Goal: Information Seeking & Learning: Check status

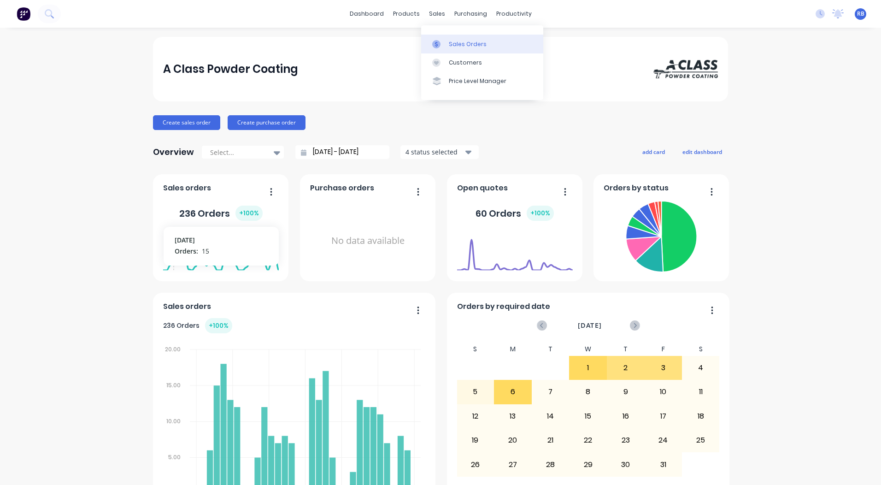
click at [437, 39] on link "Sales Orders" at bounding box center [482, 44] width 122 height 18
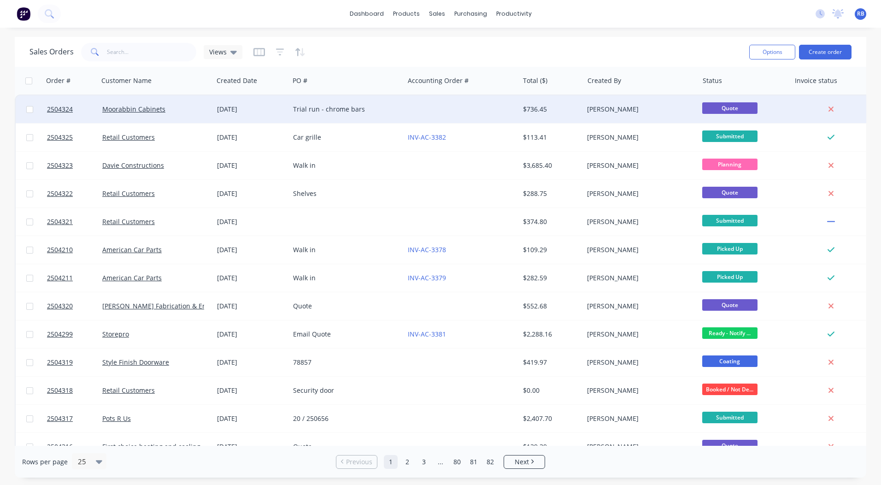
click at [432, 107] on div at bounding box center [461, 109] width 115 height 28
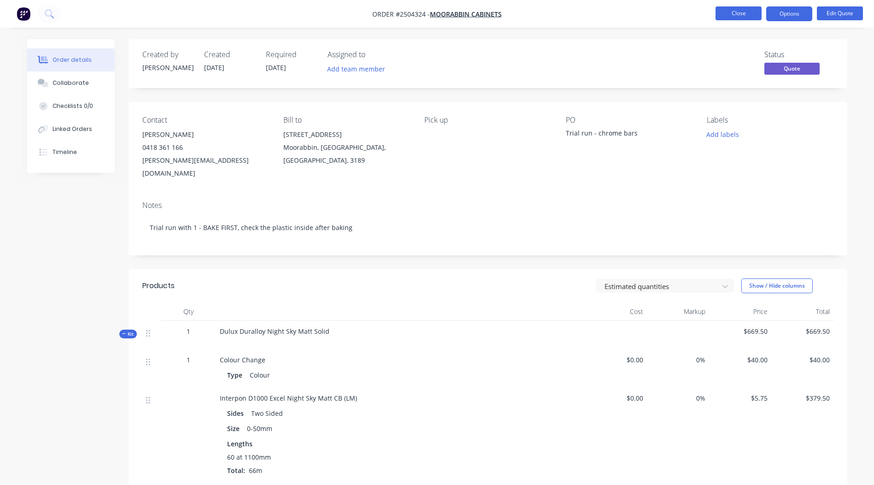
click at [734, 7] on button "Close" at bounding box center [739, 13] width 46 height 14
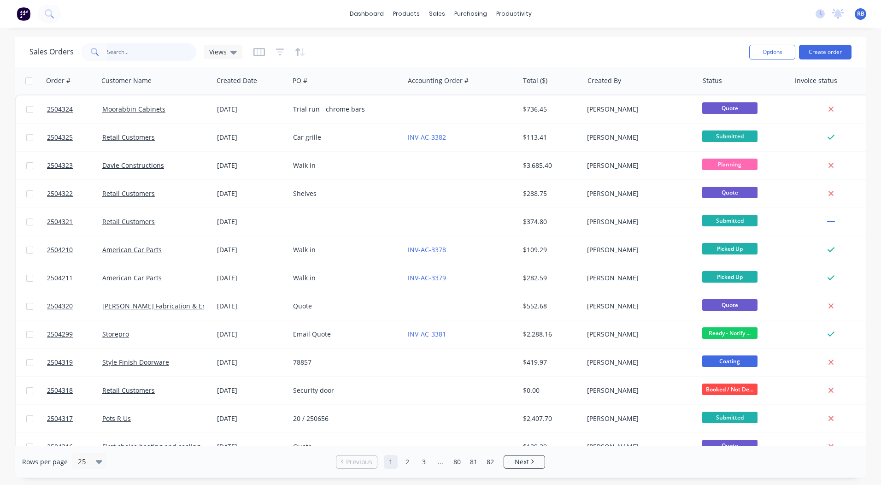
click at [142, 46] on input "text" at bounding box center [152, 52] width 90 height 18
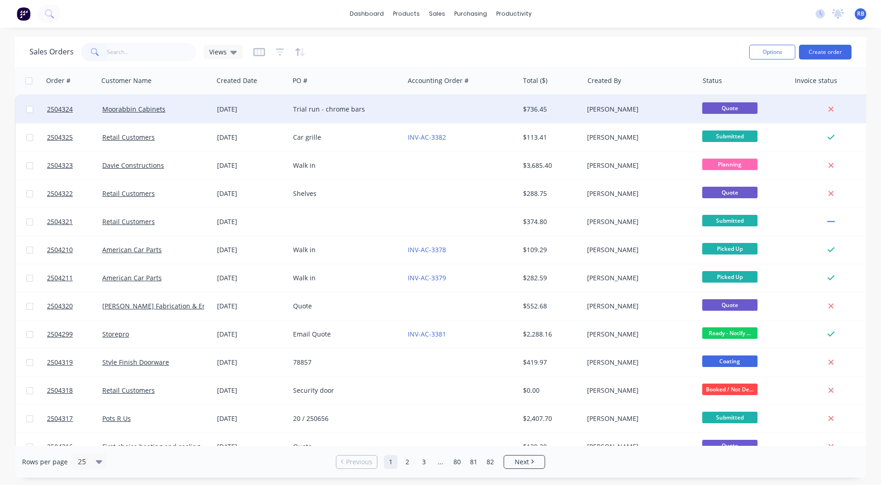
click at [192, 104] on div "Moorabbin Cabinets" at bounding box center [156, 109] width 115 height 28
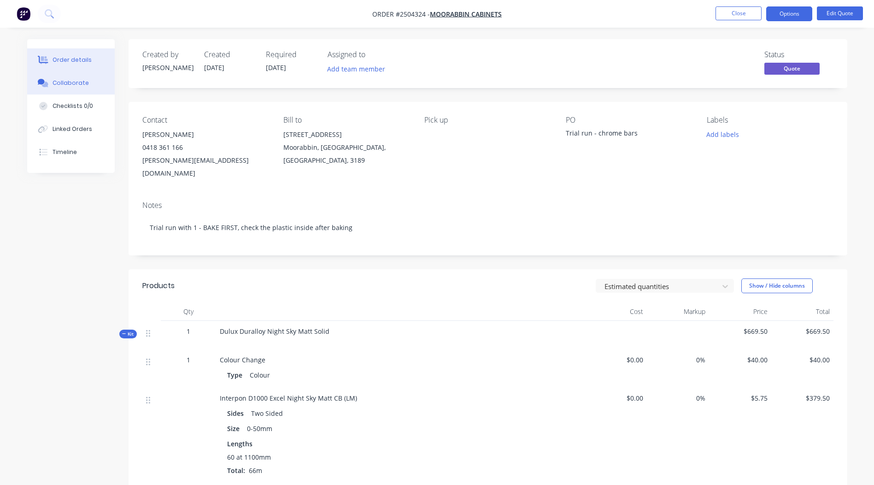
click at [64, 81] on div "Collaborate" at bounding box center [71, 83] width 36 height 8
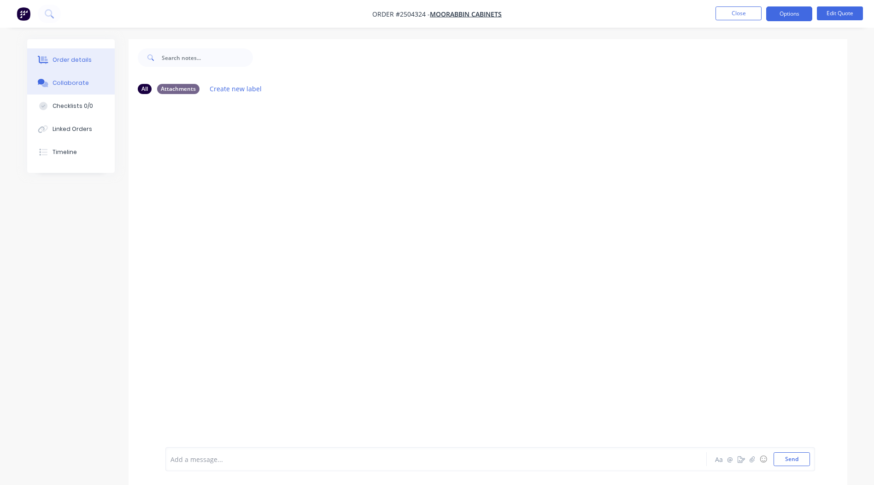
click at [71, 60] on div "Order details" at bounding box center [72, 60] width 39 height 8
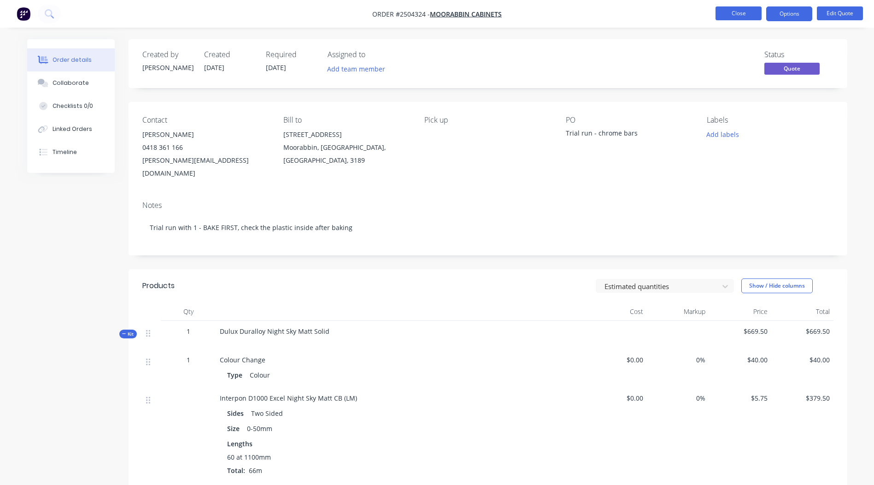
click at [746, 20] on button "Close" at bounding box center [739, 13] width 46 height 14
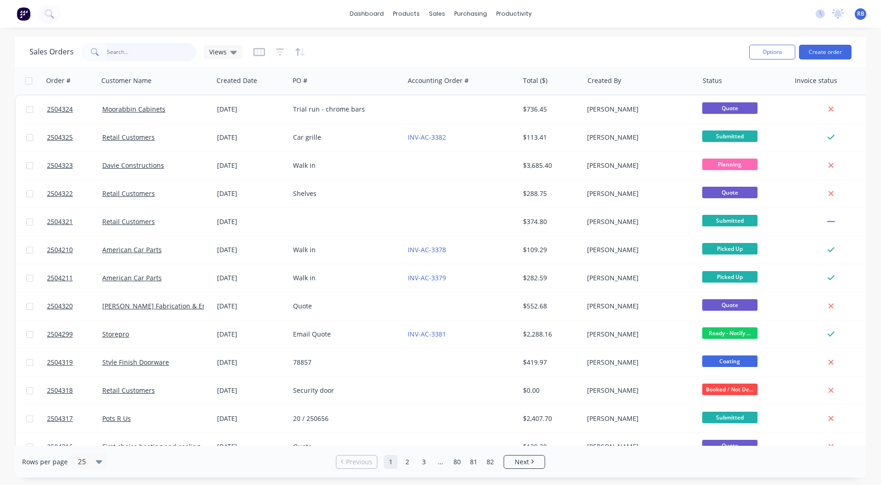
click at [177, 57] on input "text" at bounding box center [152, 52] width 90 height 18
click at [355, 9] on link "dashboard" at bounding box center [366, 14] width 43 height 14
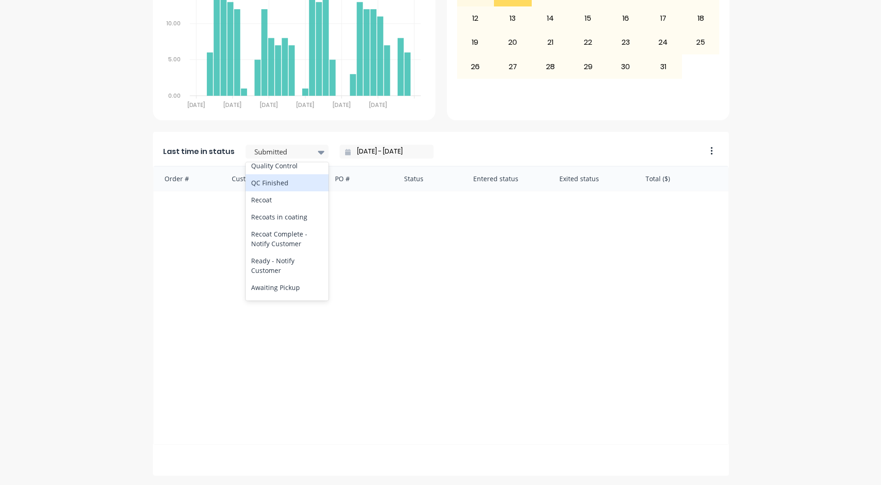
scroll to position [338, 0]
click at [268, 186] on div "Coating" at bounding box center [287, 177] width 83 height 17
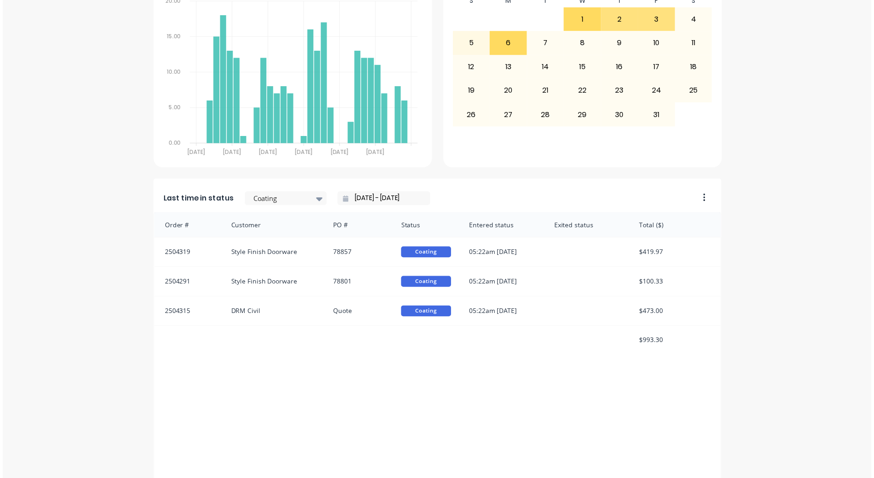
scroll to position [389, 0]
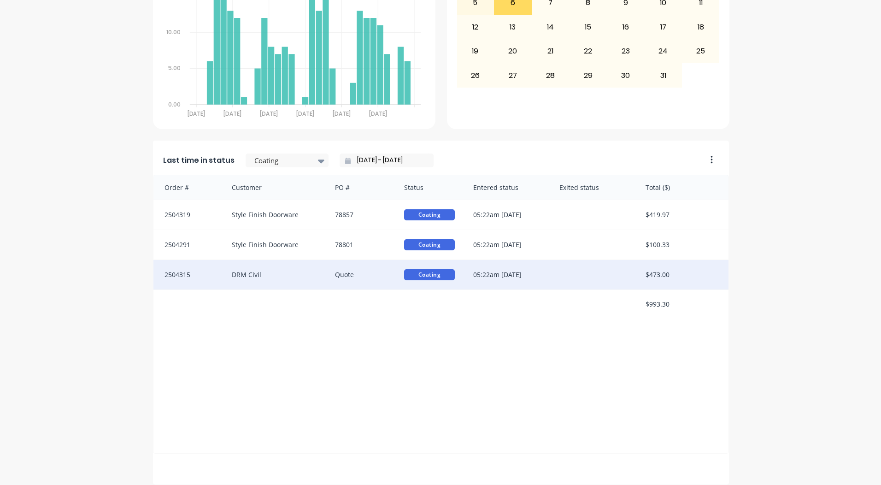
click at [539, 280] on div "05:22am [DATE]" at bounding box center [507, 274] width 86 height 29
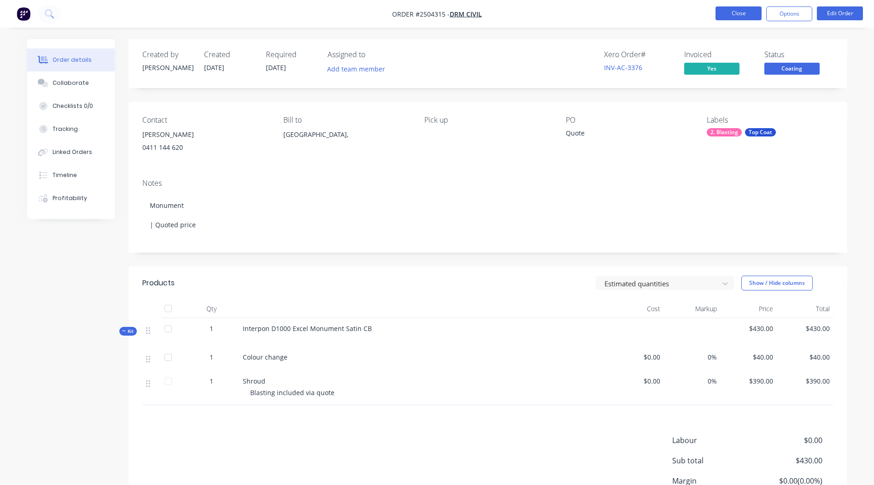
click at [737, 14] on button "Close" at bounding box center [739, 13] width 46 height 14
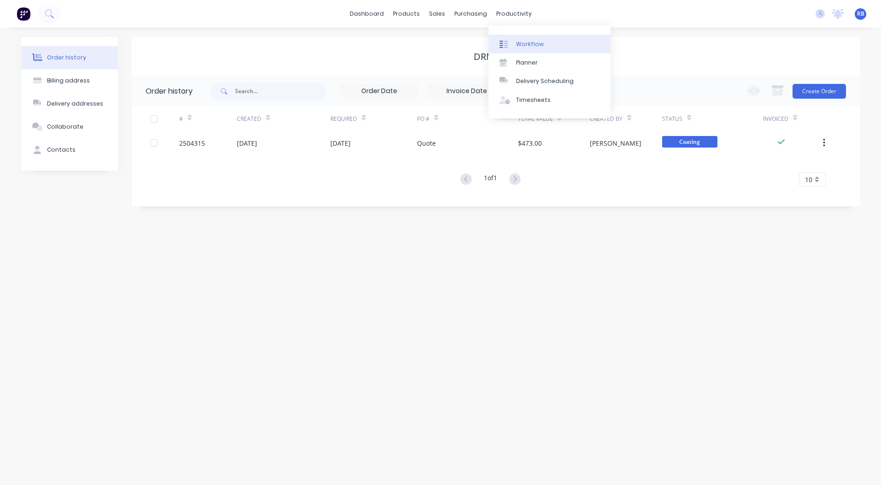
click at [529, 43] on div "Workflow" at bounding box center [530, 44] width 28 height 8
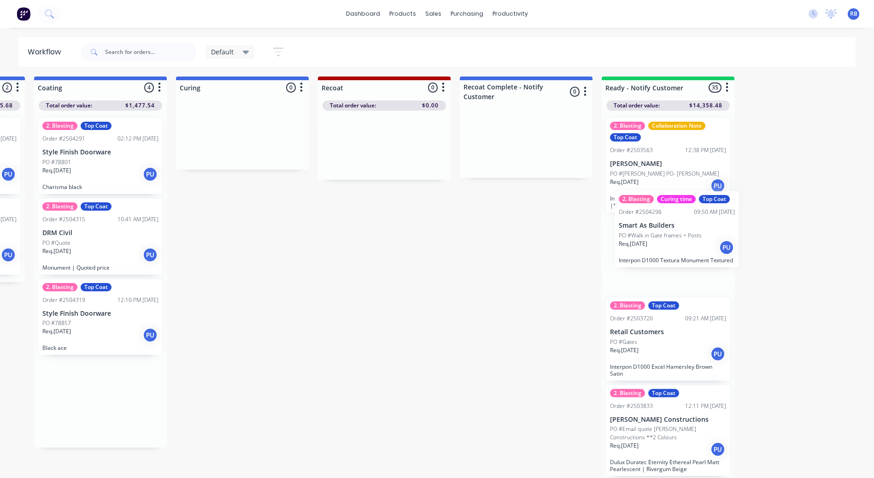
scroll to position [9, 413]
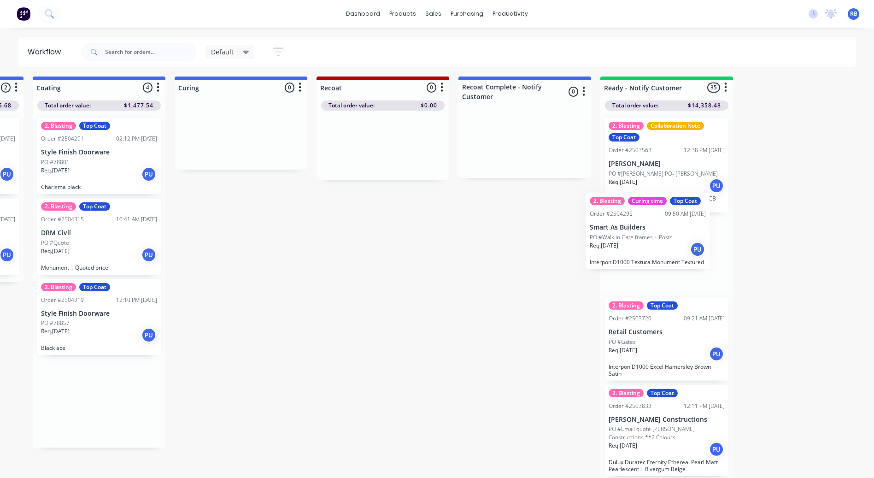
drag, startPoint x: 489, startPoint y: 236, endPoint x: 629, endPoint y: 240, distance: 140.6
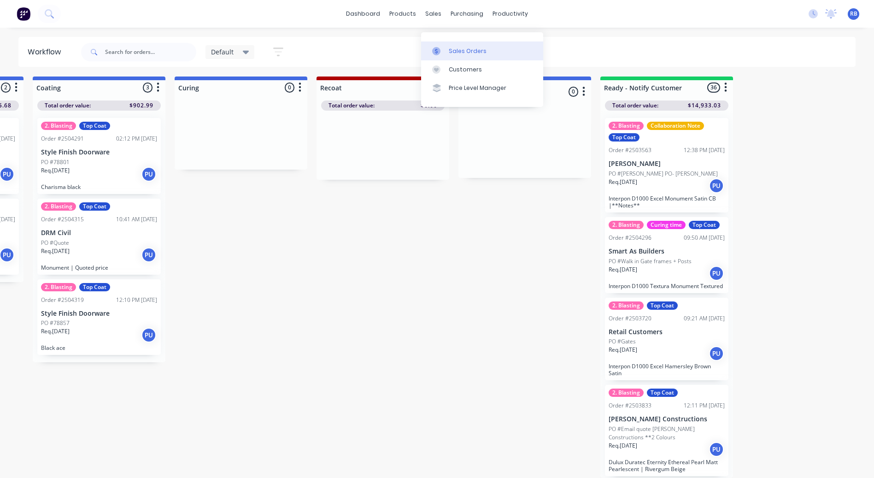
click at [444, 41] on link "Sales Orders" at bounding box center [482, 50] width 122 height 18
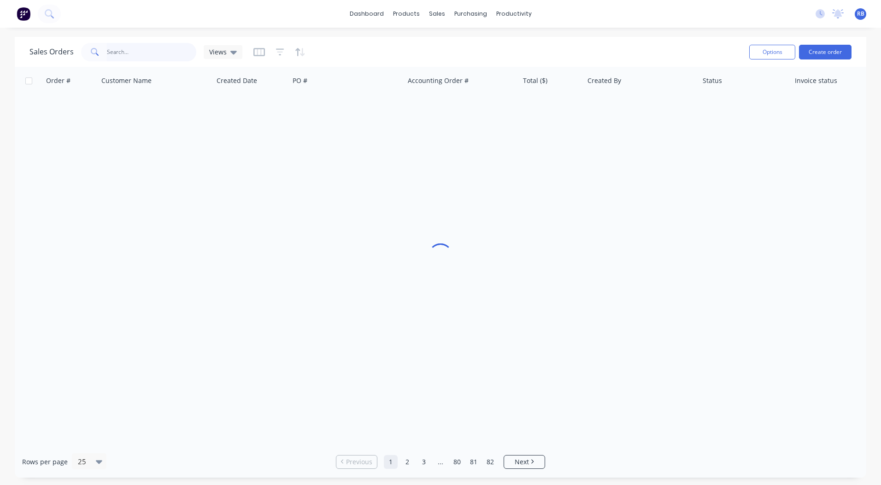
click at [150, 51] on input "text" at bounding box center [152, 52] width 90 height 18
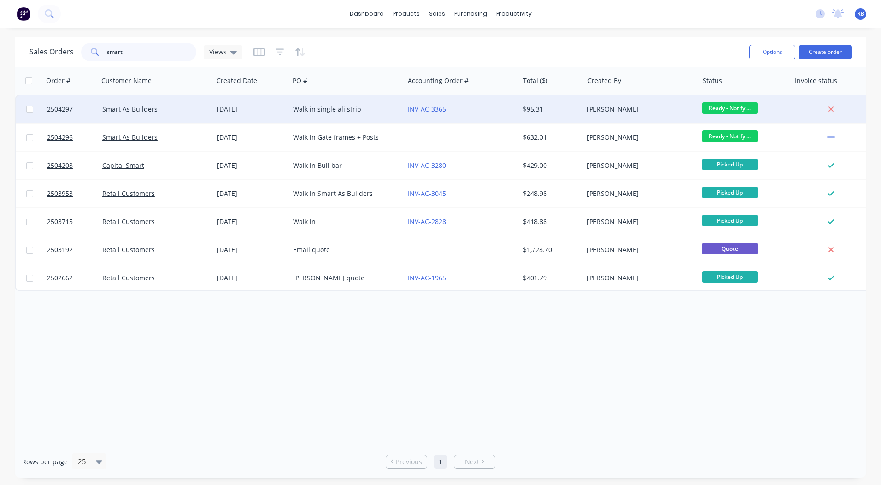
type input "smart"
click at [291, 115] on div "Walk in single ali strip" at bounding box center [346, 109] width 115 height 28
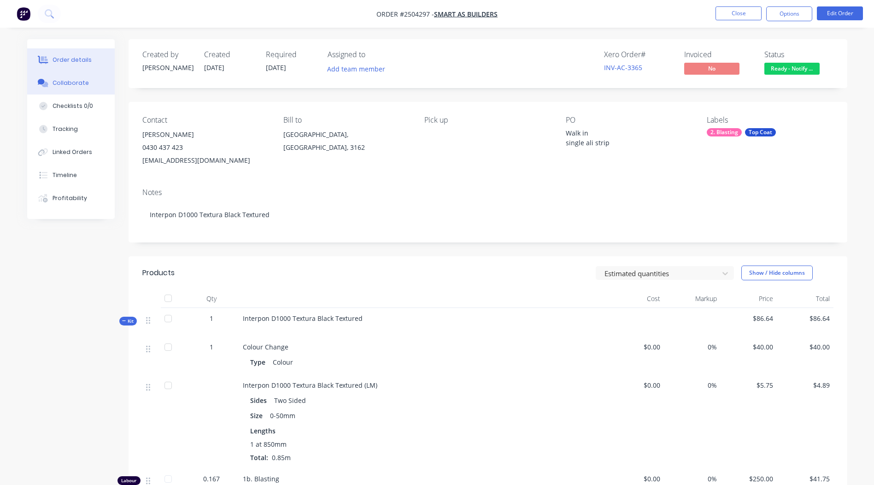
click at [84, 83] on div "Collaborate" at bounding box center [71, 83] width 36 height 8
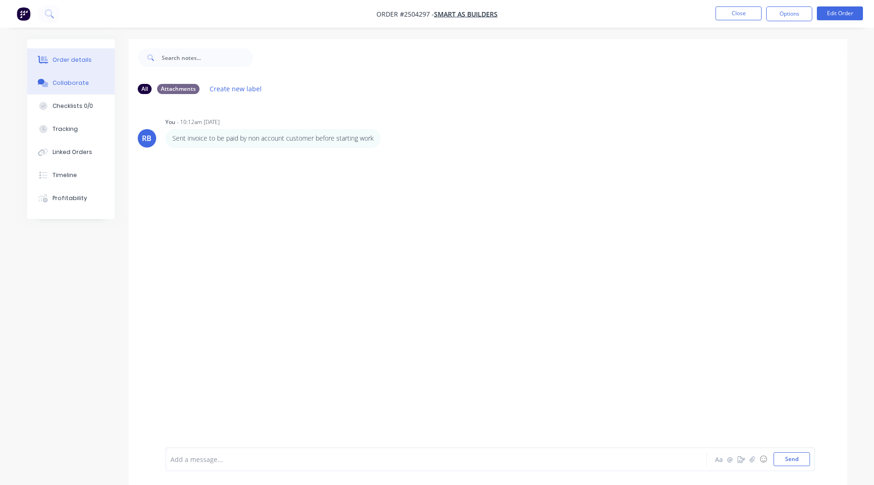
click at [95, 60] on button "Order details" at bounding box center [71, 59] width 88 height 23
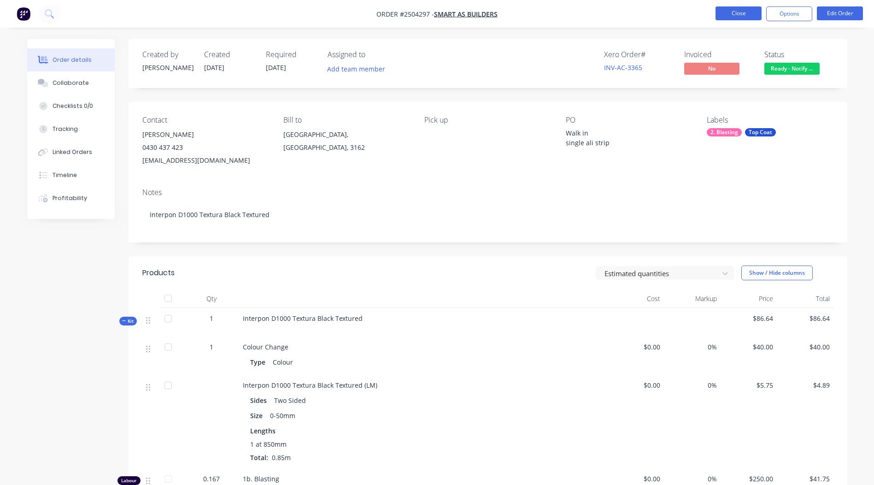
click at [740, 6] on nav "Order #2504297 - Smart As Builders Close Options Edit Order" at bounding box center [437, 14] width 874 height 28
click at [734, 12] on button "Close" at bounding box center [739, 13] width 46 height 14
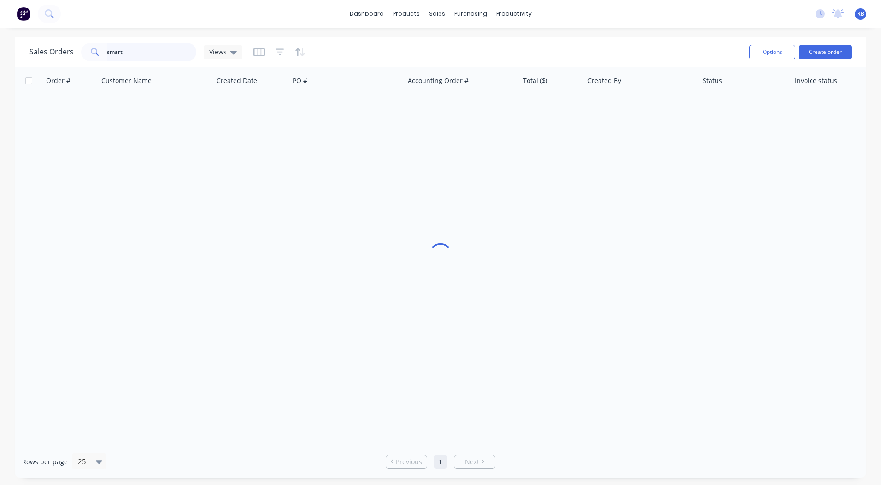
click at [10, 69] on div "Sales Orders smart Views Options Create order Order # Customer Name Created Dat…" at bounding box center [440, 257] width 881 height 441
